Goal: Information Seeking & Learning: Check status

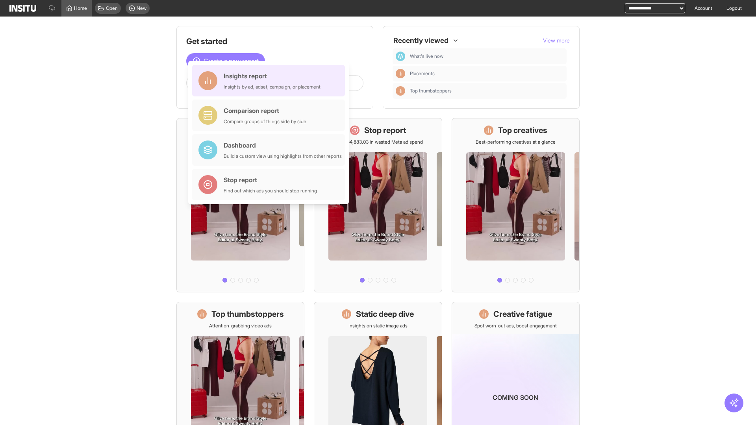
click at [271, 81] on div "Insights report Insights by ad, adset, campaign, or placement" at bounding box center [272, 80] width 97 height 19
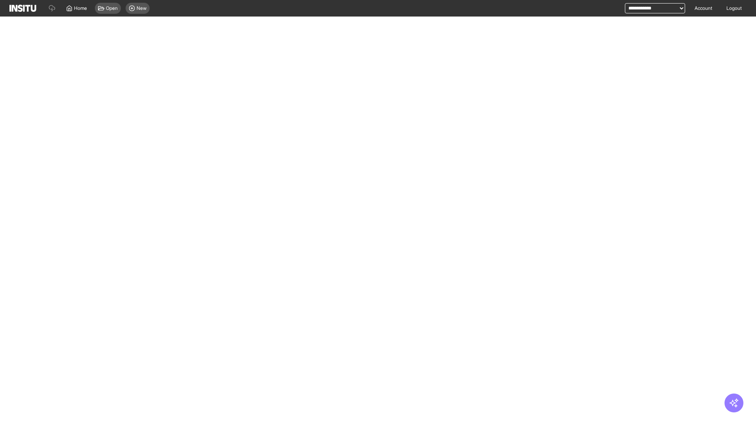
select select "**"
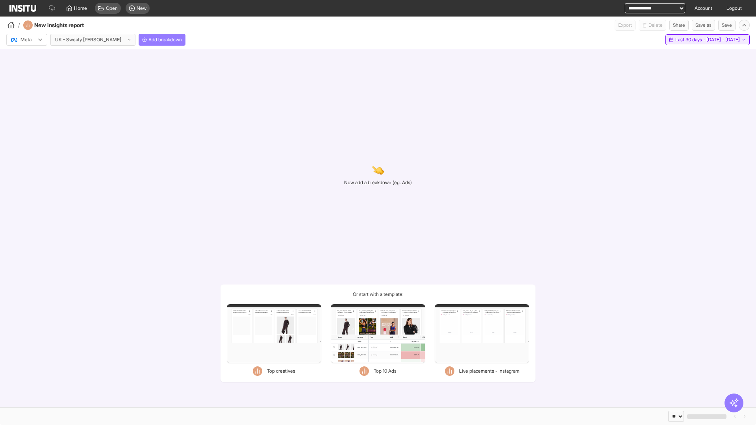
click at [690, 40] on span "Last 30 days - [DATE] - [DATE]" at bounding box center [707, 40] width 65 height 6
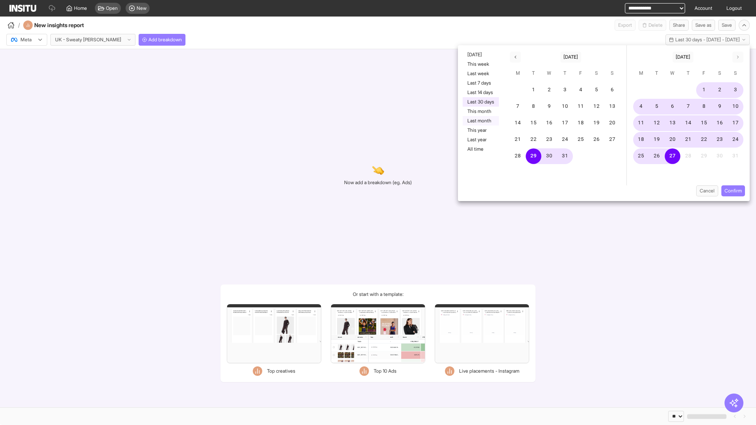
click at [480, 121] on button "Last month" at bounding box center [481, 120] width 36 height 9
